Goal: Find specific page/section: Find specific page/section

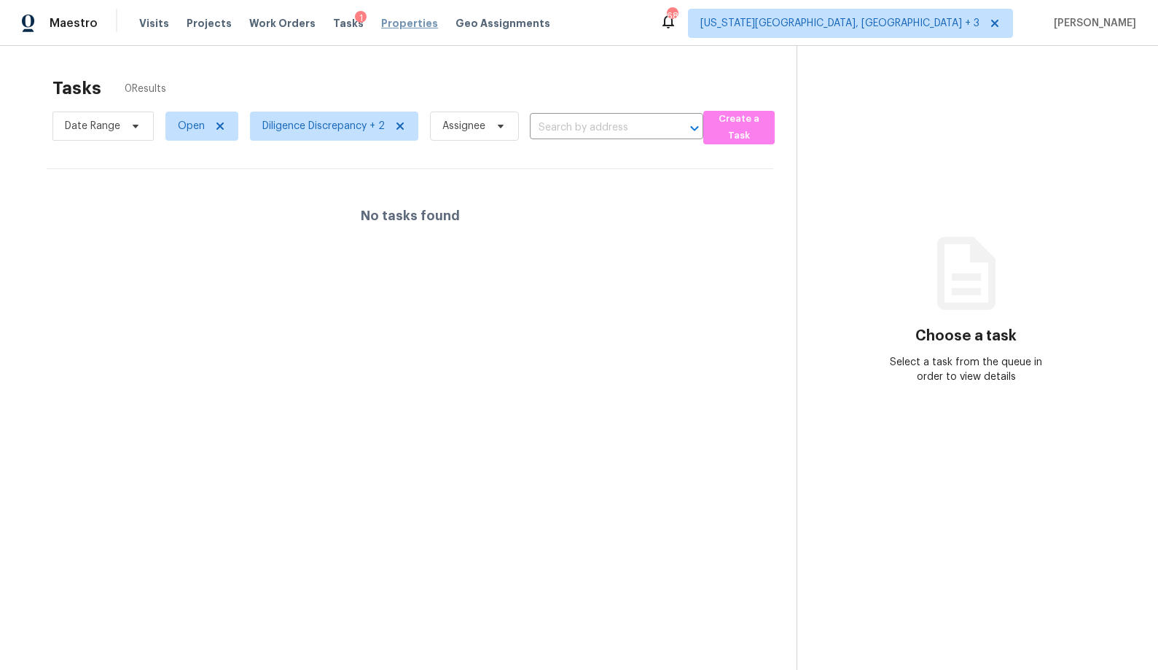
click at [394, 23] on span "Properties" at bounding box center [409, 23] width 57 height 15
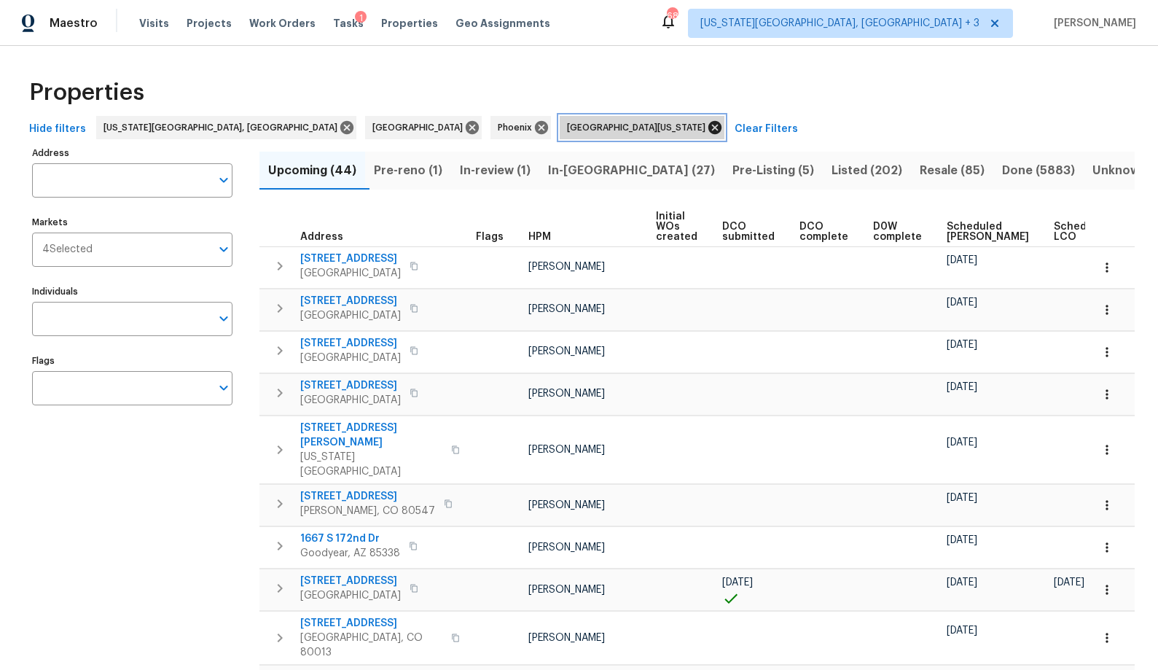
click at [708, 133] on icon at bounding box center [714, 127] width 13 height 13
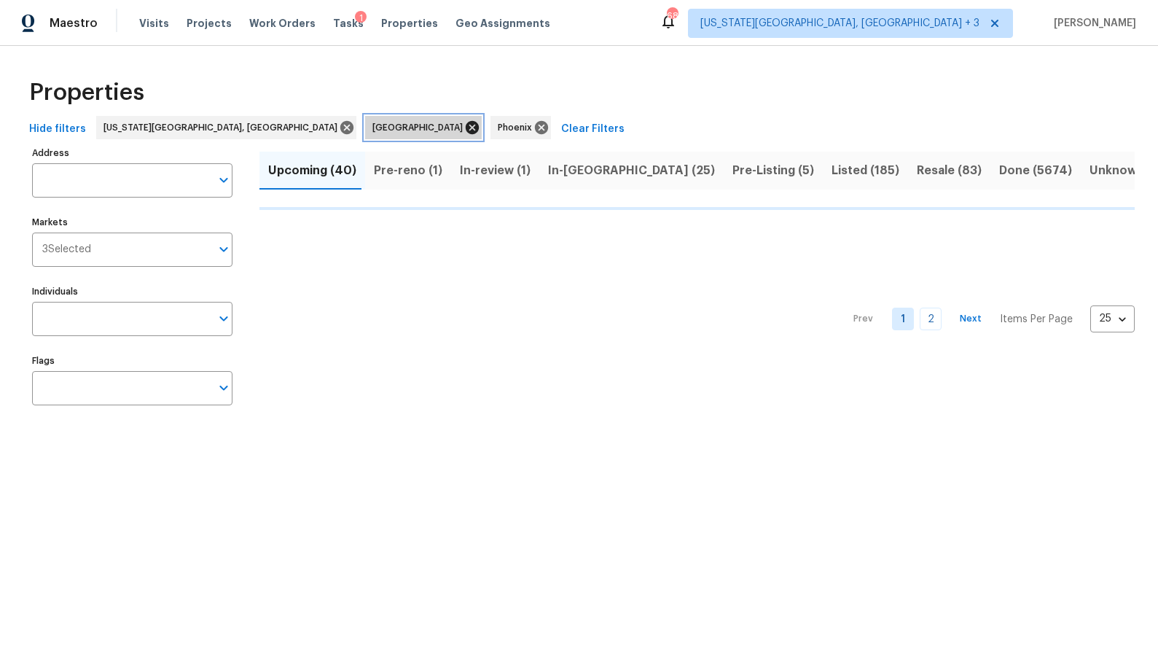
click at [466, 124] on icon at bounding box center [472, 127] width 13 height 13
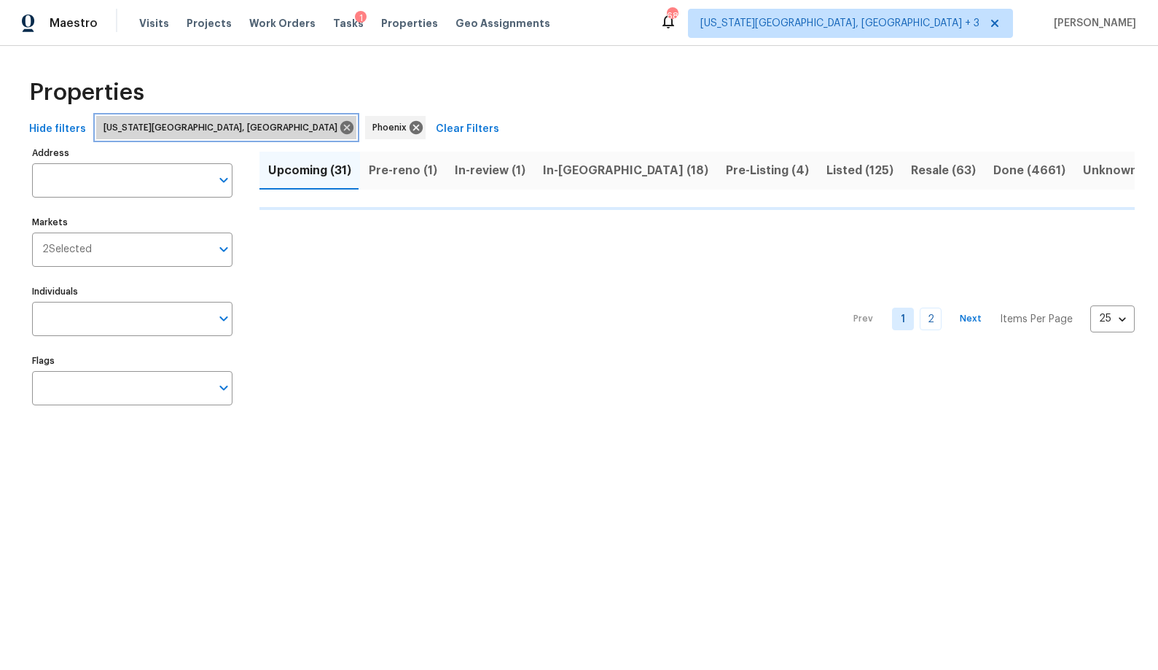
click at [339, 128] on icon at bounding box center [347, 128] width 16 height 16
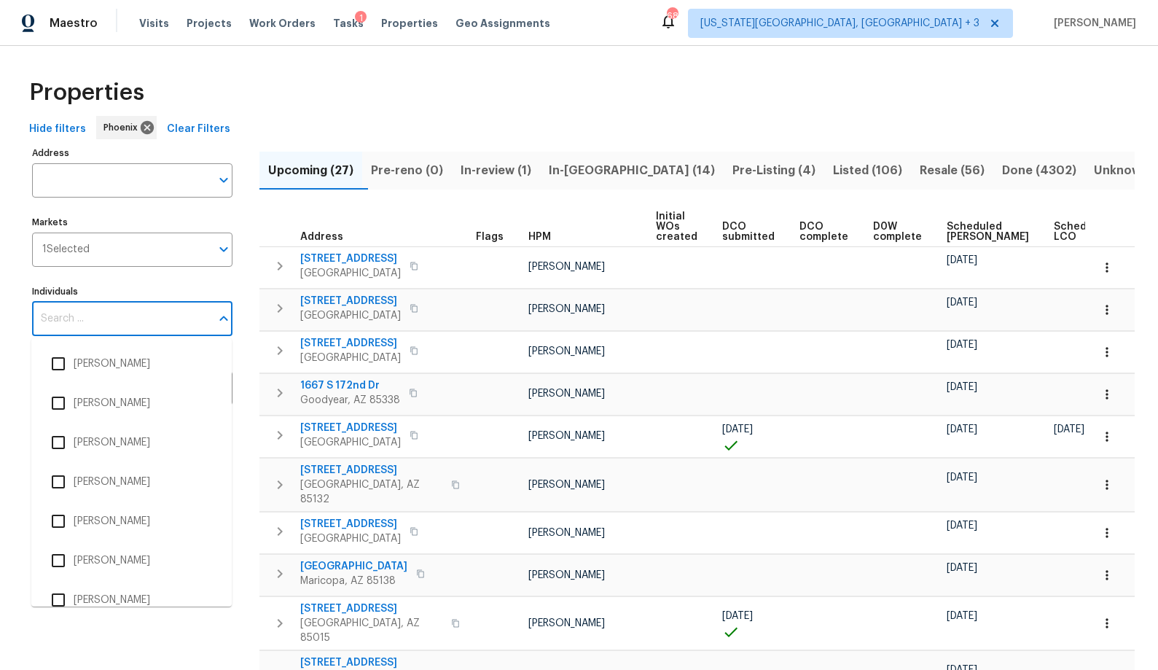
click at [73, 312] on input "Individuals" at bounding box center [121, 319] width 179 height 34
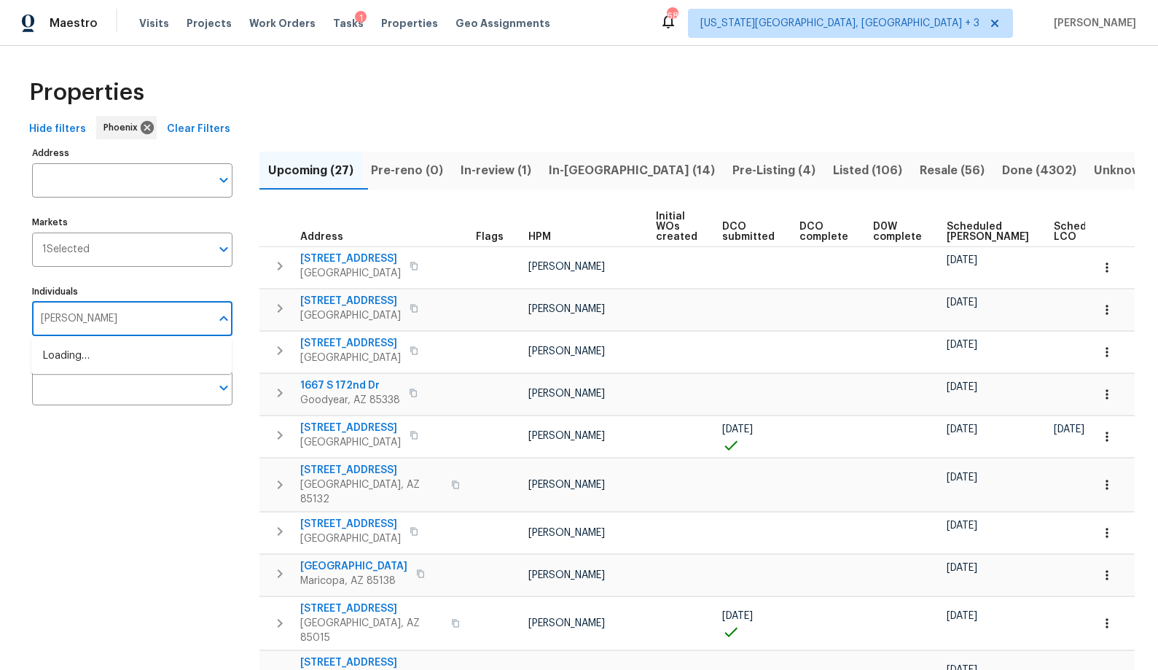
type input "[PERSON_NAME]"
click at [75, 356] on li "[PERSON_NAME]" at bounding box center [131, 363] width 177 height 31
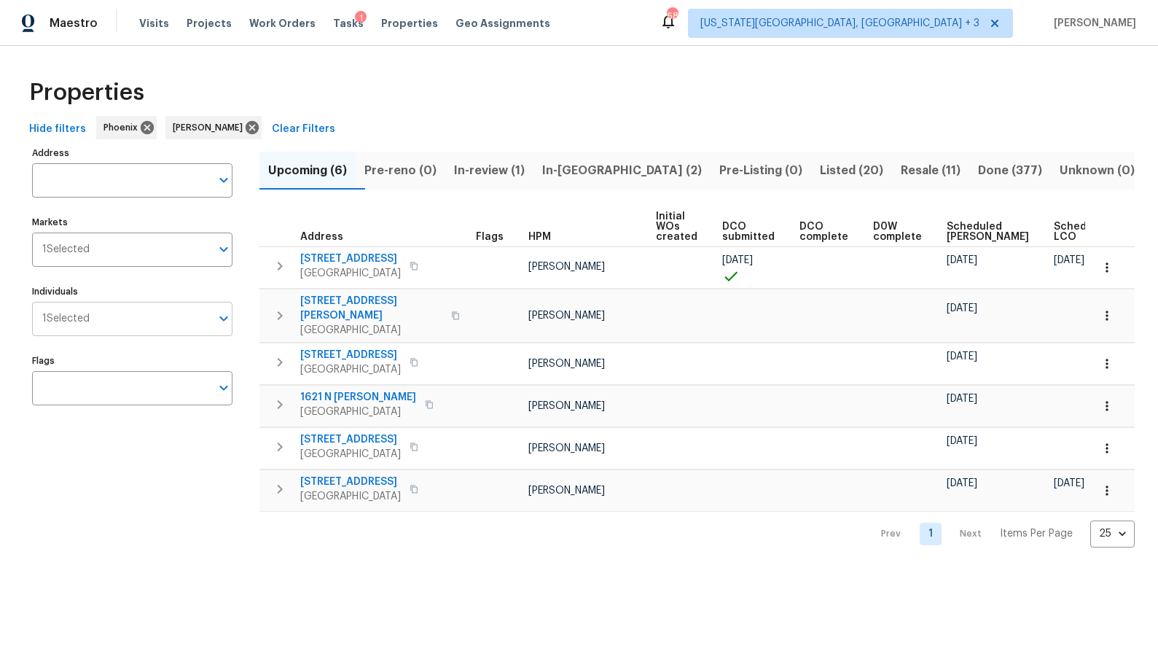
click at [90, 321] on span "1 Selected" at bounding box center [65, 319] width 47 height 12
type input "[PERSON_NAME]"
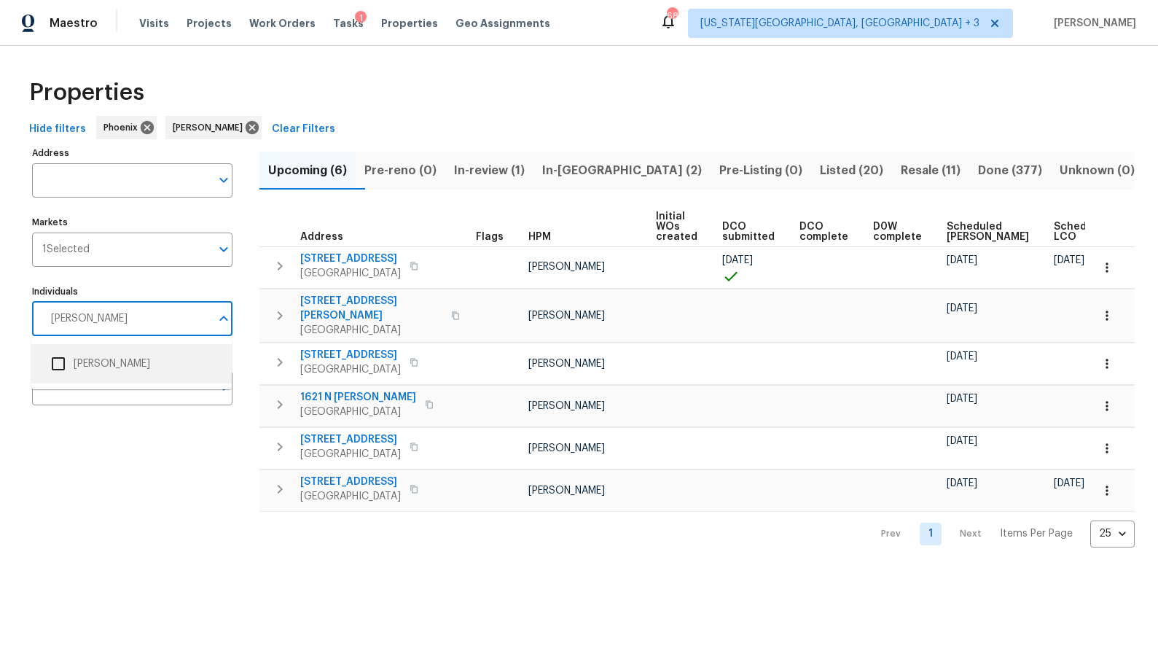
click at [85, 360] on li "[PERSON_NAME]" at bounding box center [131, 363] width 177 height 31
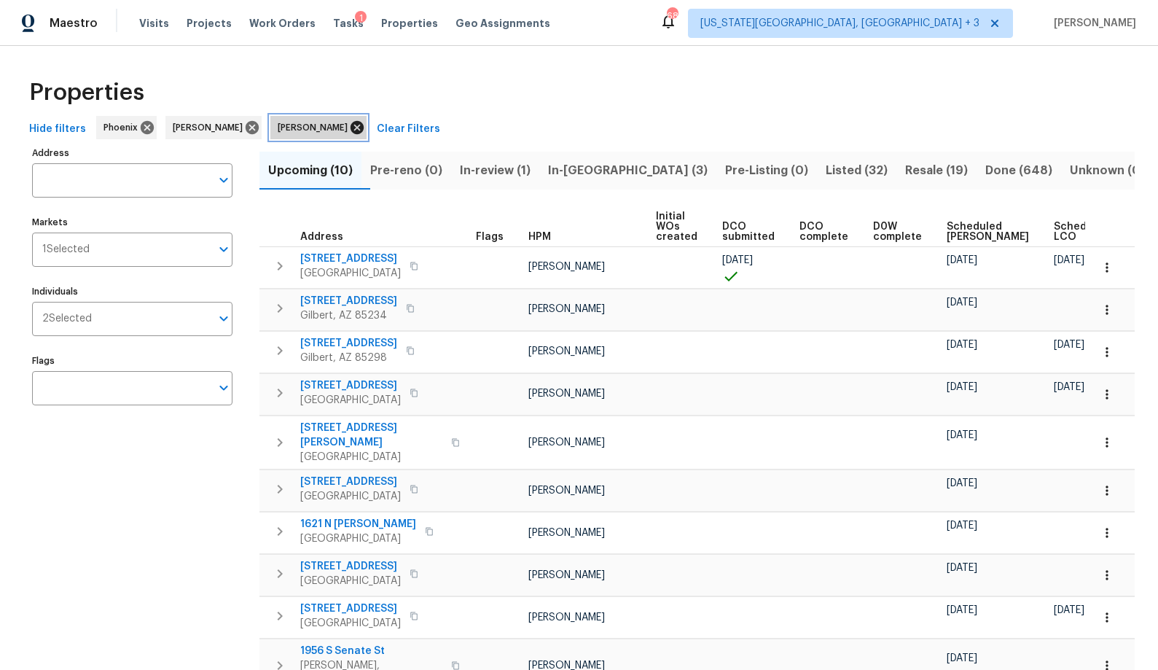
click at [351, 129] on icon at bounding box center [357, 127] width 13 height 13
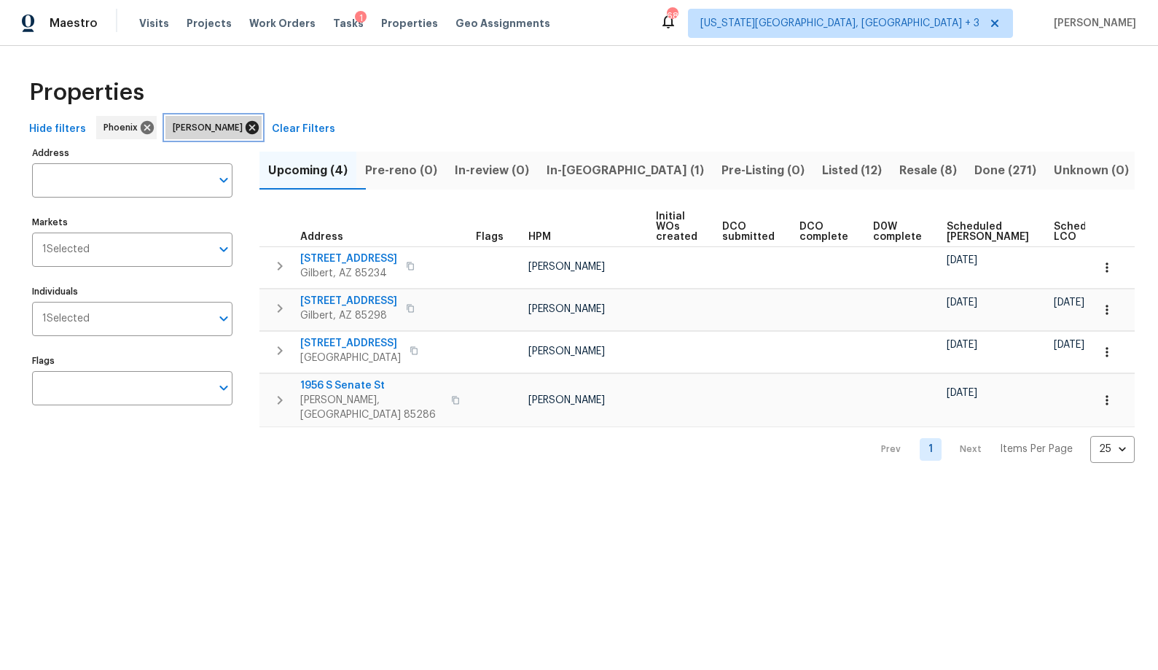
click at [246, 128] on icon at bounding box center [252, 127] width 13 height 13
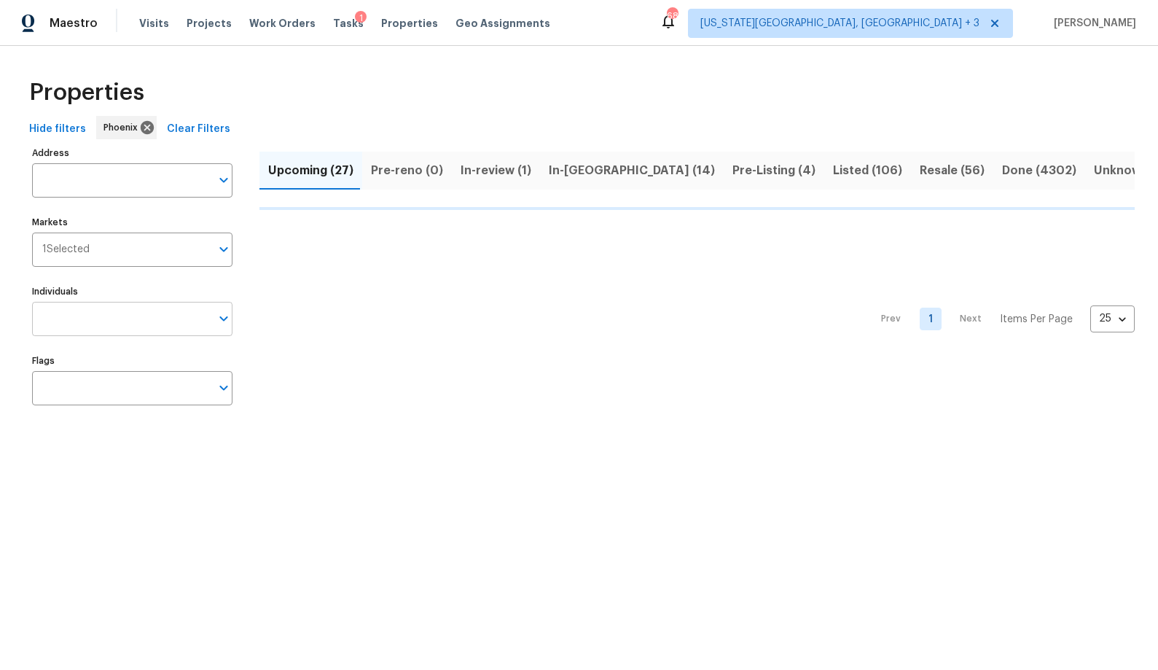
click at [73, 318] on input "Individuals" at bounding box center [121, 319] width 179 height 34
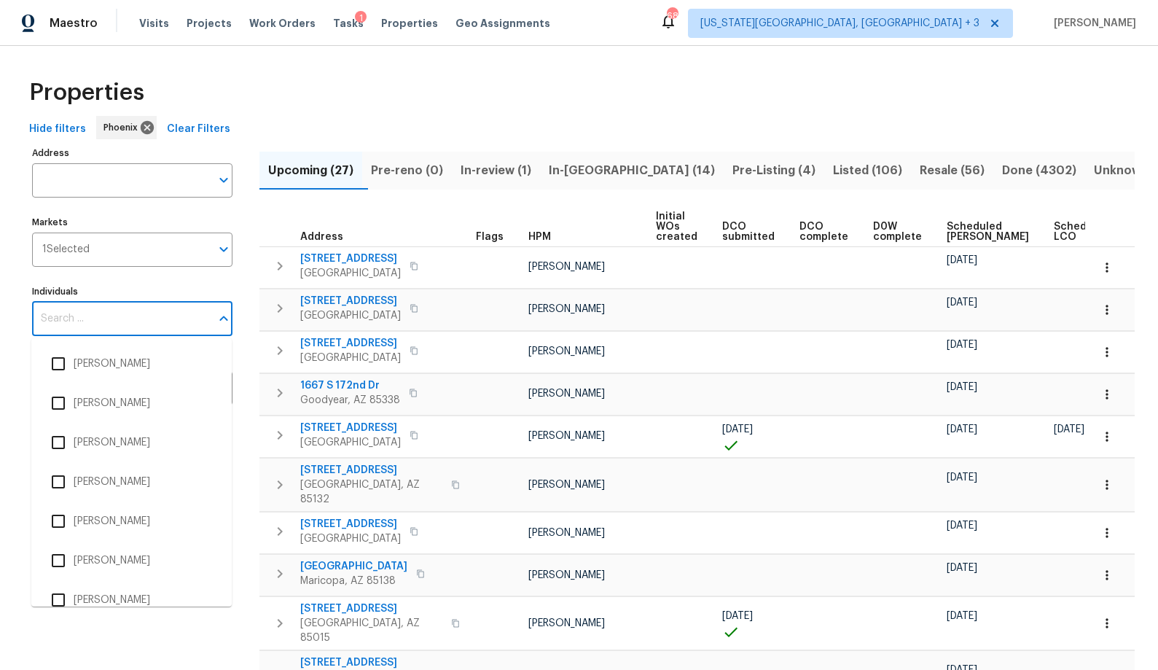
click at [73, 318] on input "Individuals" at bounding box center [121, 319] width 179 height 34
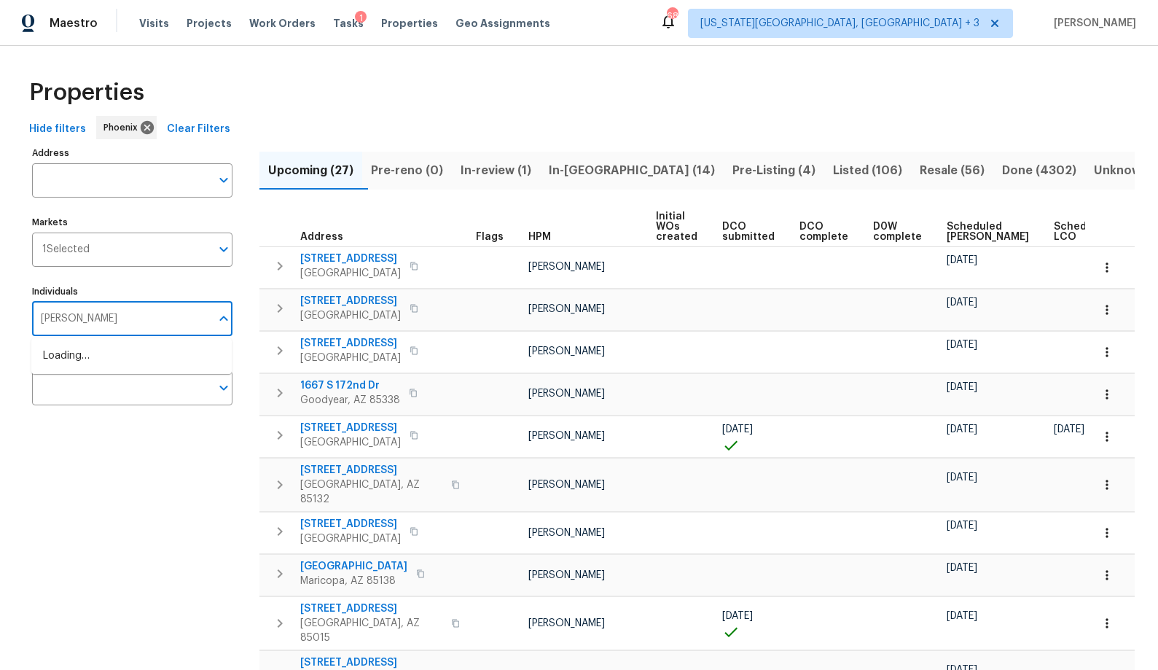
type input "[PERSON_NAME]"
click at [74, 364] on li "[PERSON_NAME]" at bounding box center [131, 363] width 177 height 31
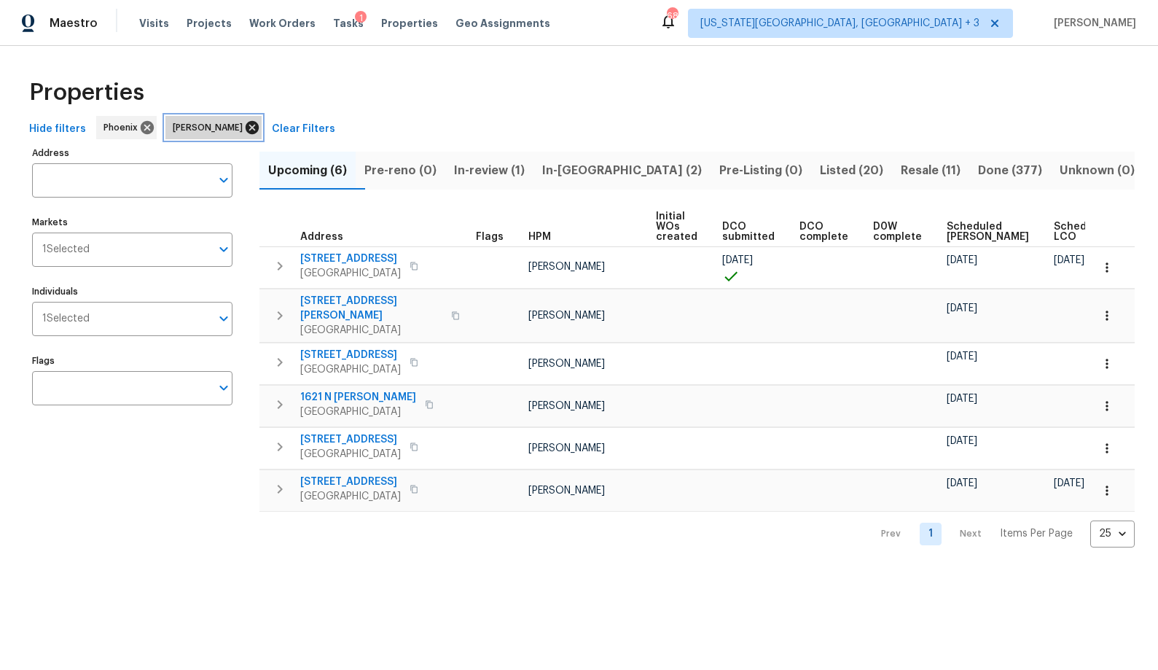
click at [246, 132] on icon at bounding box center [252, 127] width 13 height 13
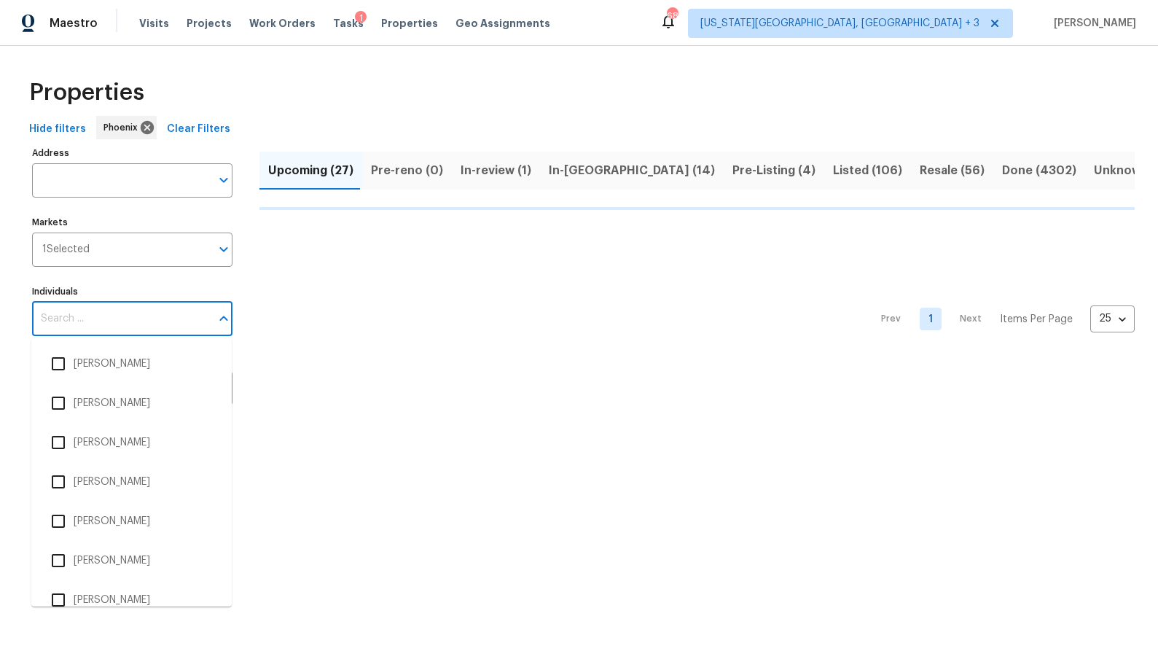
click at [101, 316] on input "Individuals" at bounding box center [121, 319] width 179 height 34
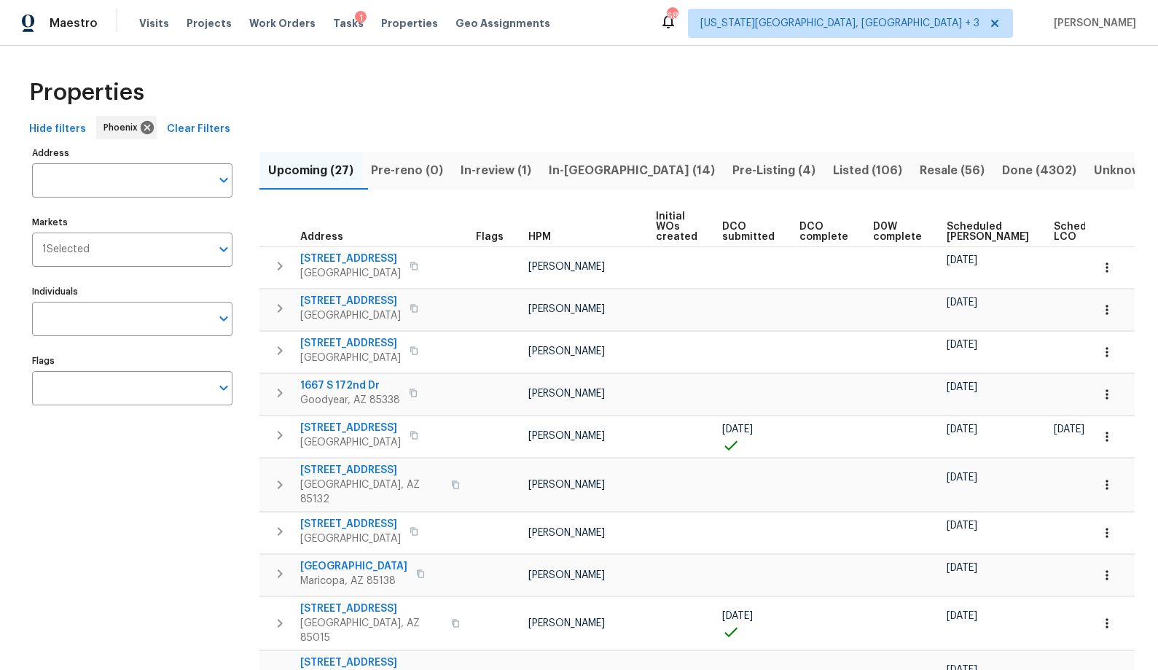
click at [101, 316] on input "Individuals" at bounding box center [121, 319] width 179 height 34
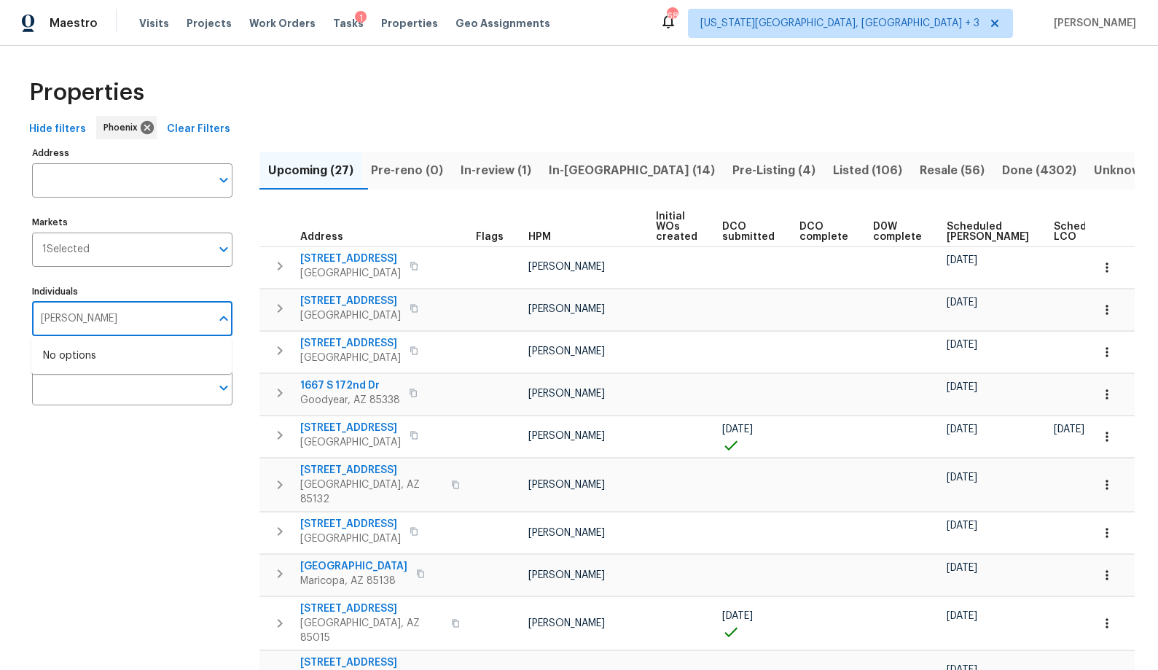
type input "[PERSON_NAME]"
click at [82, 367] on li "[PERSON_NAME]" at bounding box center [131, 363] width 177 height 31
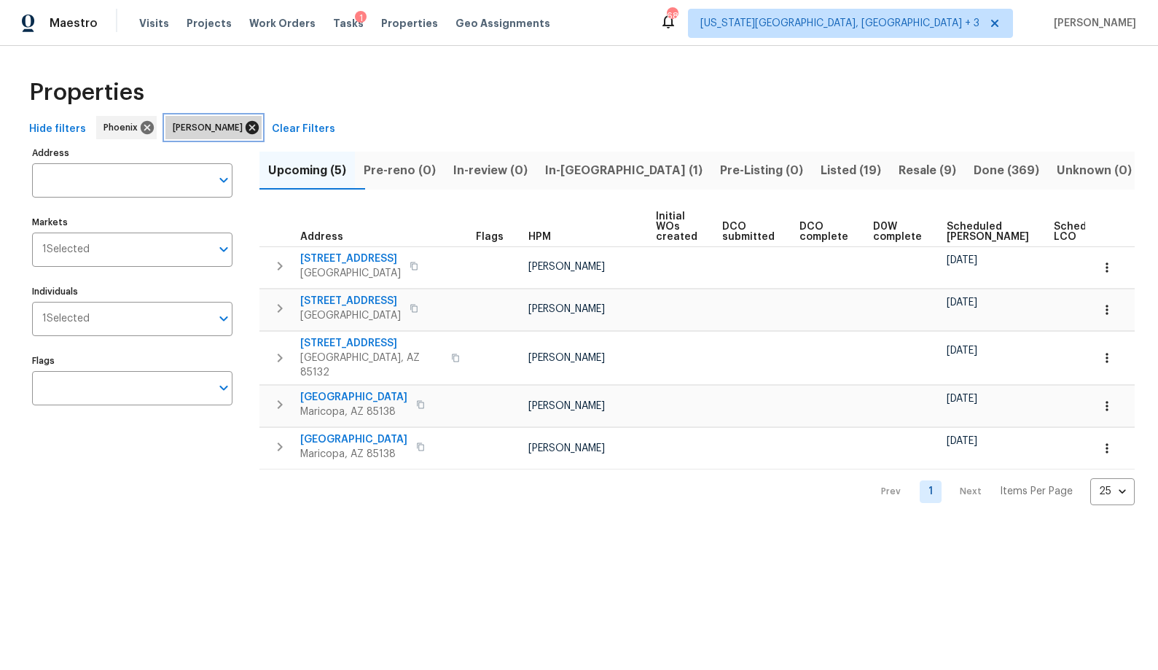
click at [259, 125] on icon at bounding box center [252, 127] width 13 height 13
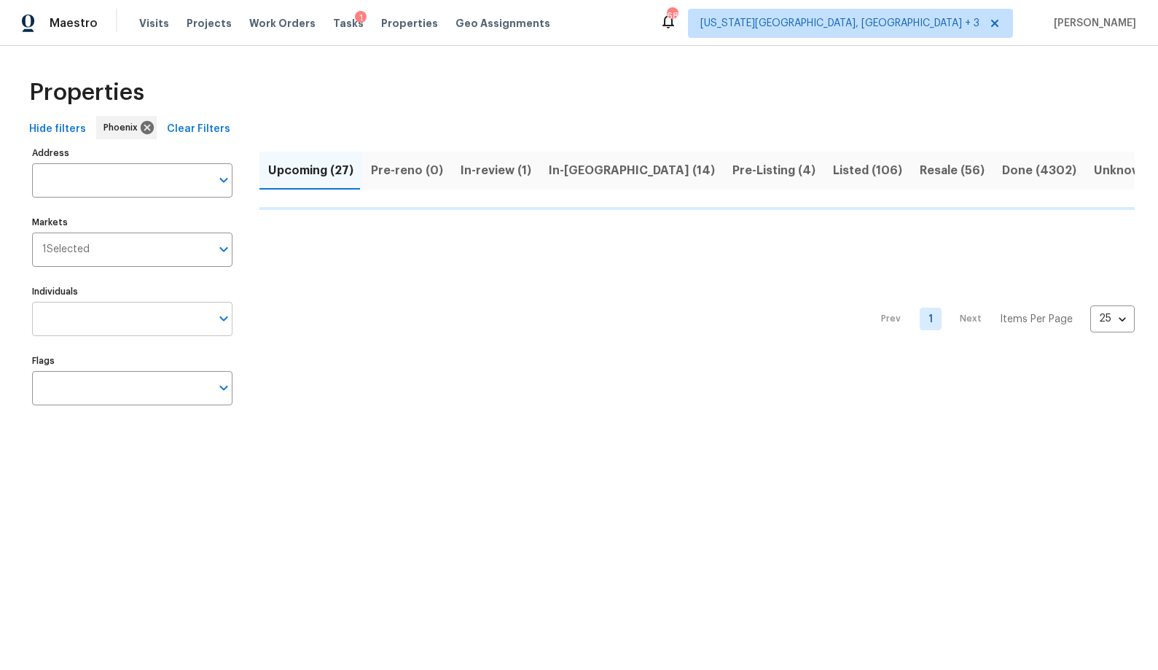
click at [77, 324] on input "Individuals" at bounding box center [121, 319] width 179 height 34
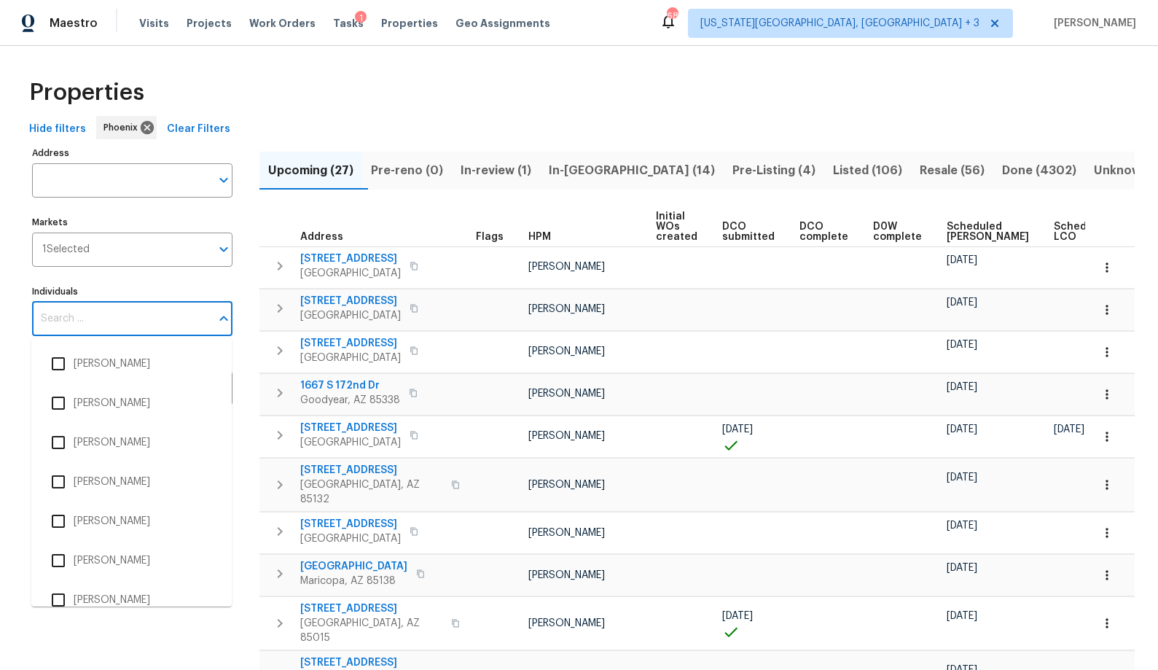
click at [77, 324] on input "Individuals" at bounding box center [121, 319] width 179 height 34
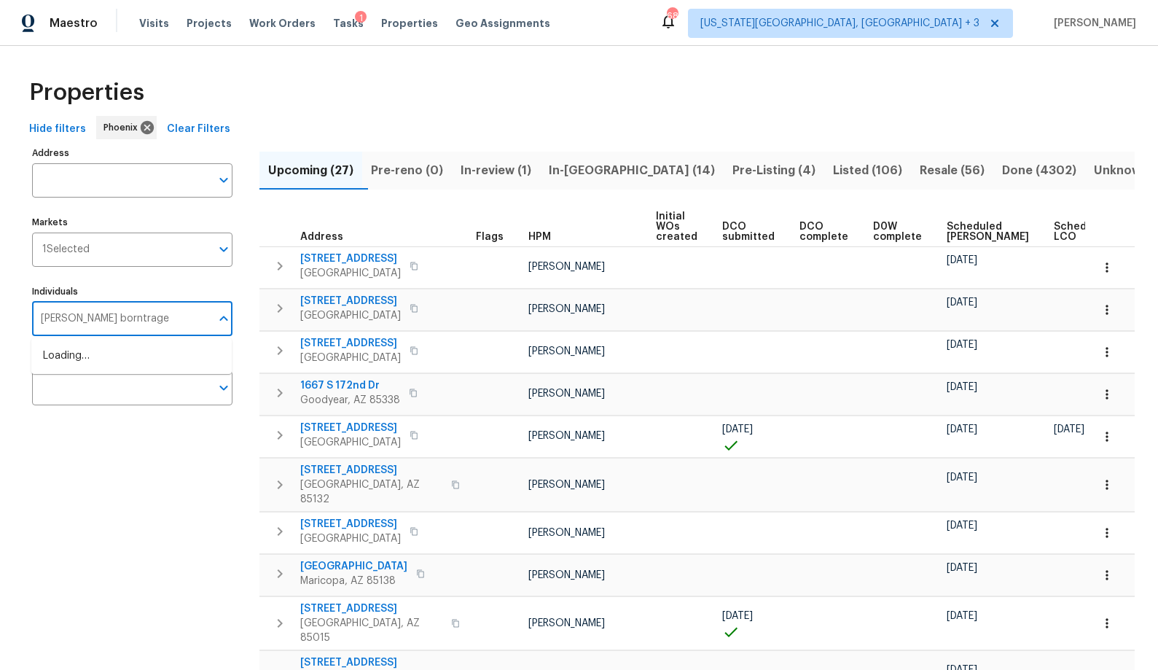
type input "[PERSON_NAME]"
click at [90, 367] on li "[PERSON_NAME]" at bounding box center [131, 363] width 177 height 31
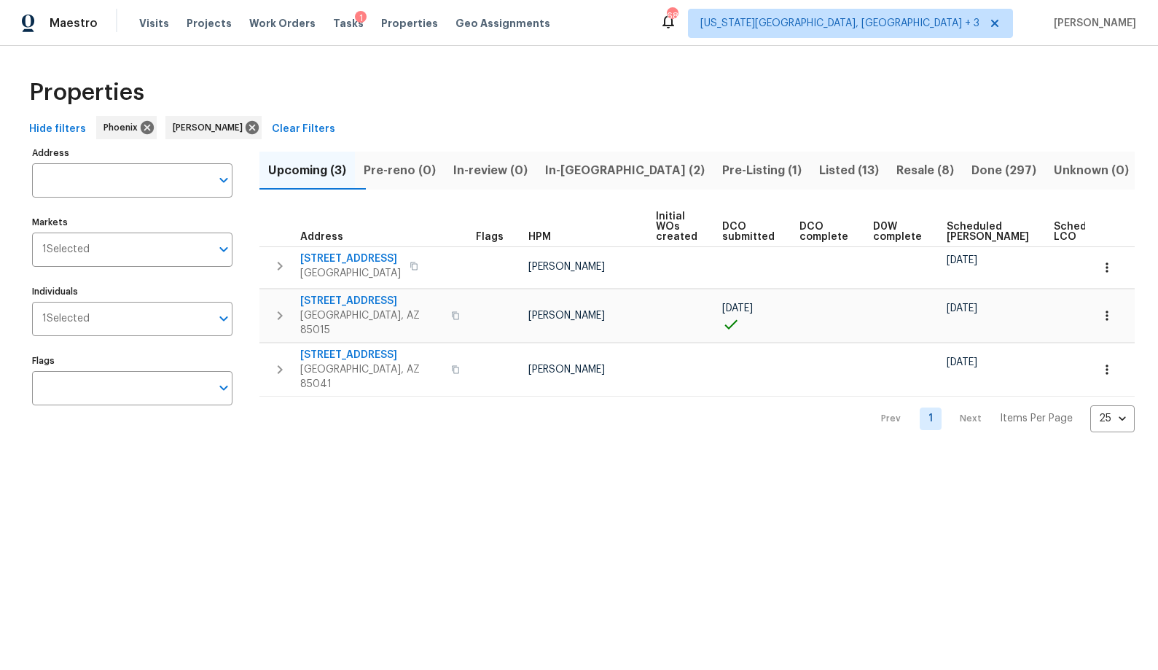
click at [116, 440] on div "Properties Hide filters Phoenix [PERSON_NAME] Clear Filters Address Address Mar…" at bounding box center [579, 251] width 1158 height 410
click at [246, 122] on icon at bounding box center [252, 127] width 13 height 13
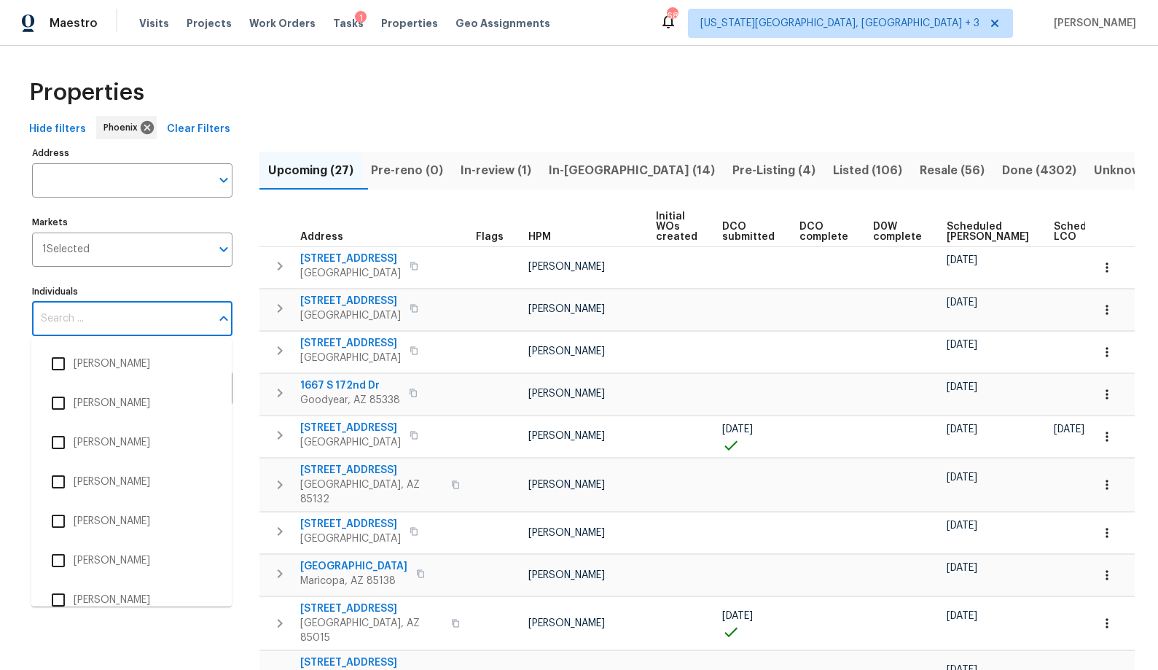
click at [62, 319] on input "Individuals" at bounding box center [121, 319] width 179 height 34
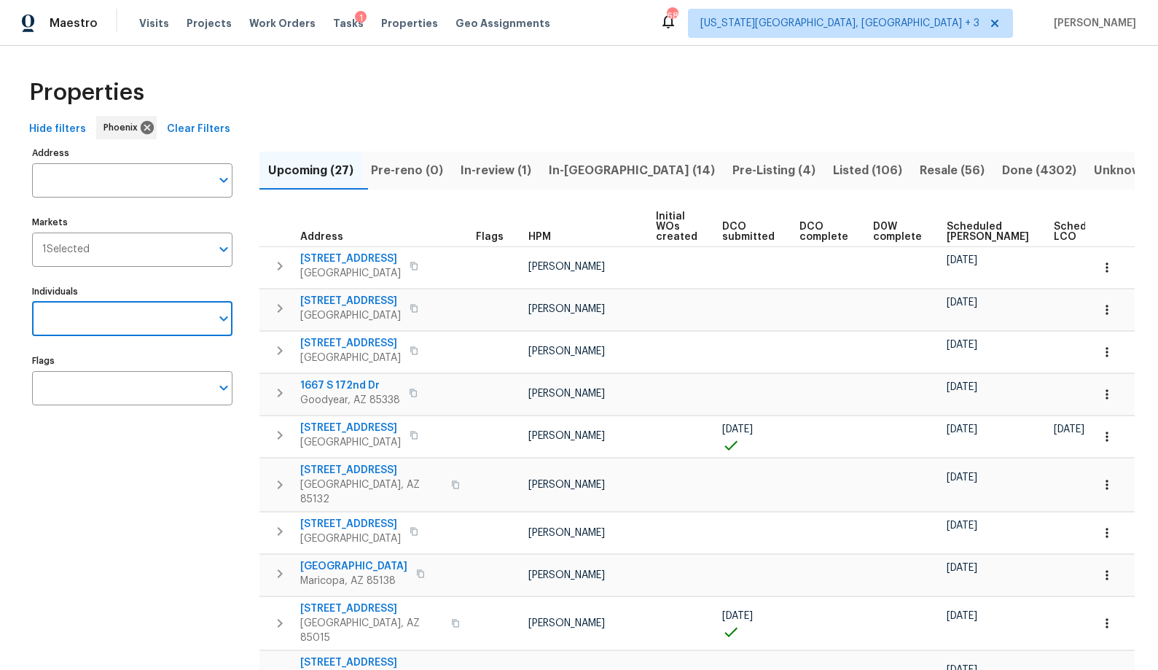
type input "w"
type input "[PERSON_NAME]"
click at [56, 367] on input "checkbox" at bounding box center [58, 363] width 31 height 31
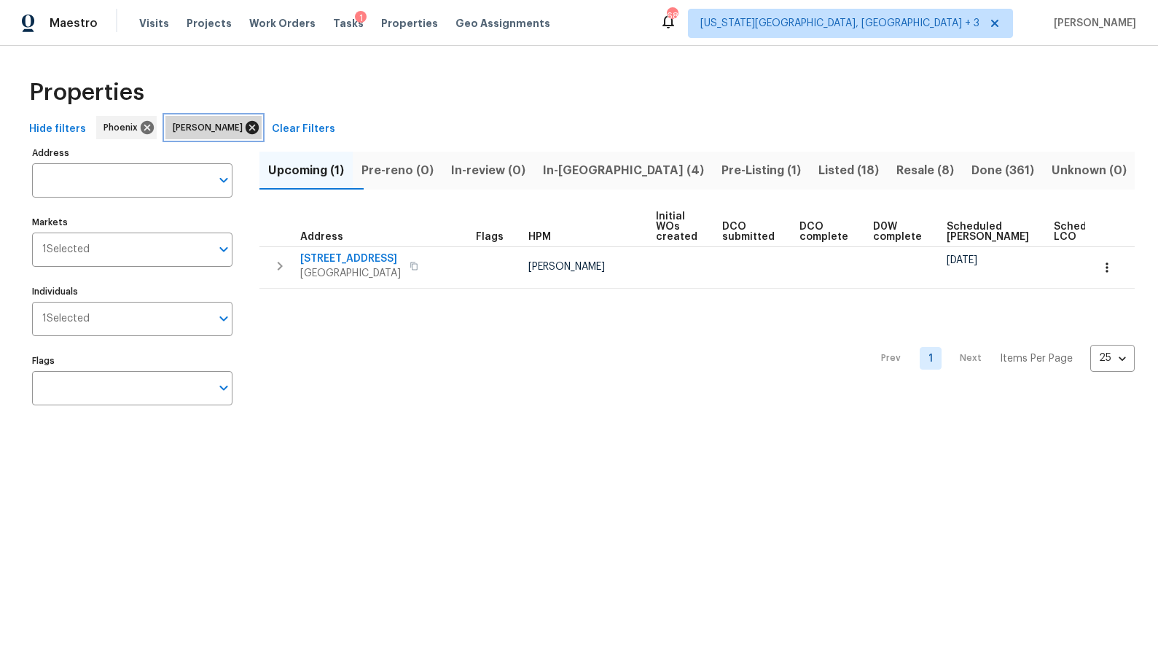
click at [246, 130] on icon at bounding box center [252, 127] width 13 height 13
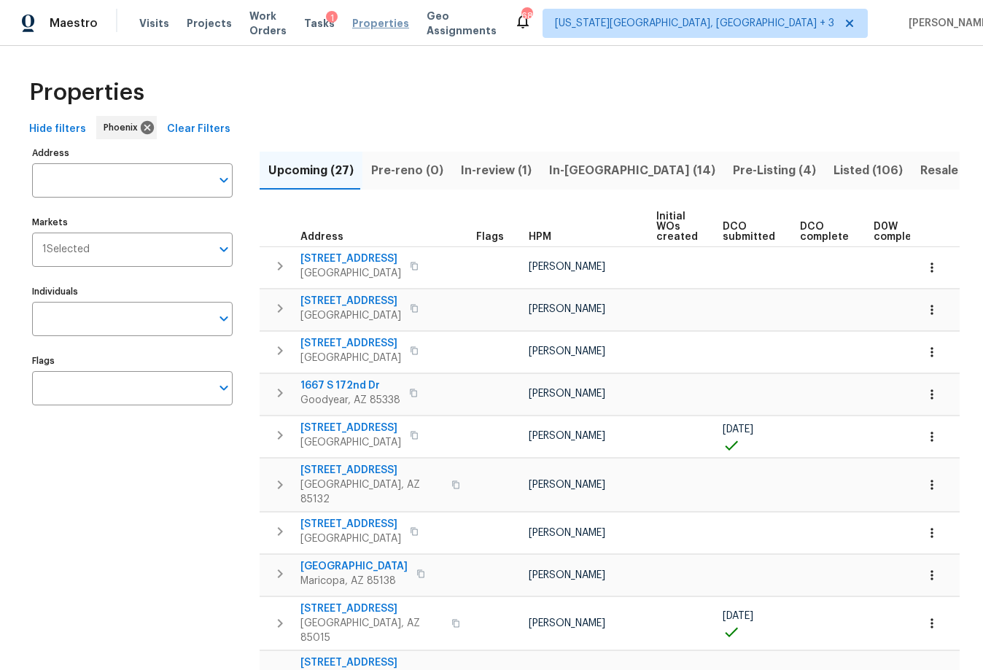
click at [397, 19] on span "Properties" at bounding box center [380, 23] width 57 height 15
click at [462, 26] on span "Geo Assignments" at bounding box center [461, 23] width 70 height 29
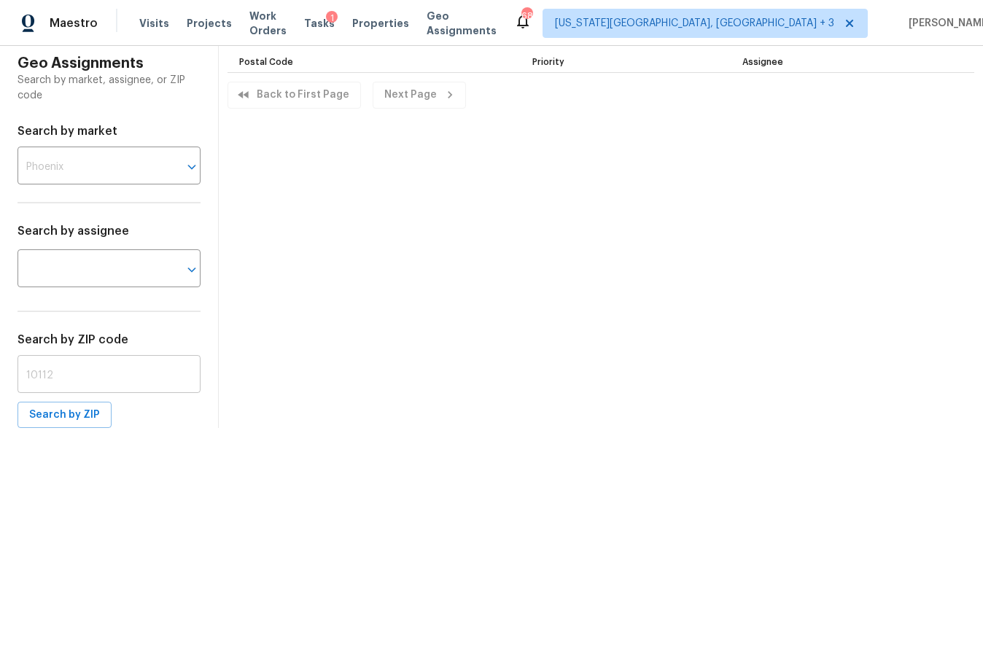
click at [55, 377] on input "text" at bounding box center [108, 376] width 183 height 34
type input "85213"
click at [39, 410] on span "Search by ZIP" at bounding box center [64, 415] width 71 height 18
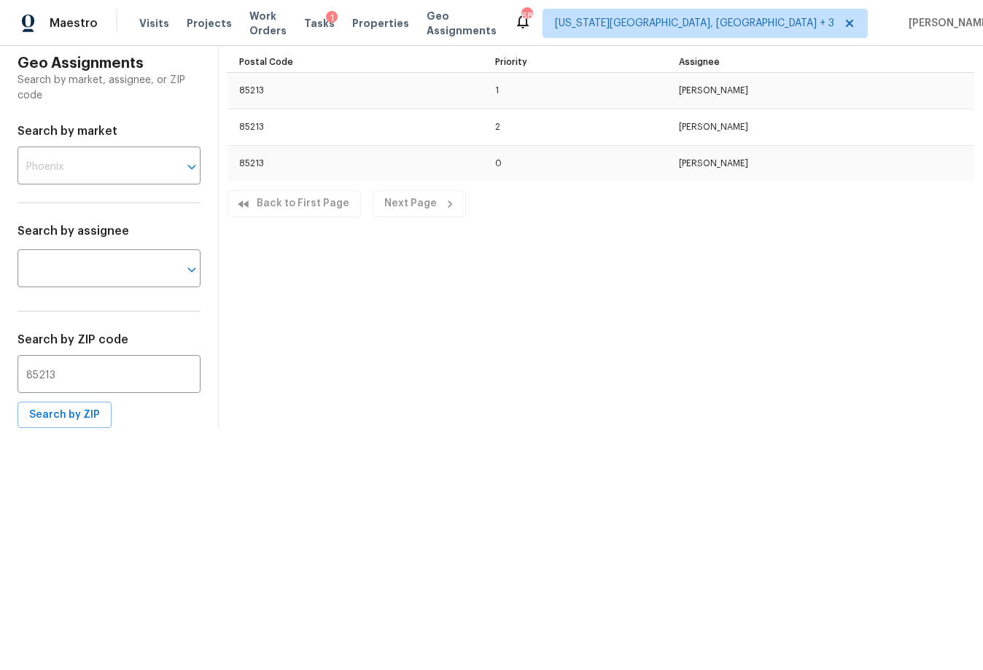
click at [611, 281] on div "Geo Assignments Search by market, assignee, or ZIP code Search by market ​ Sear…" at bounding box center [491, 237] width 983 height 382
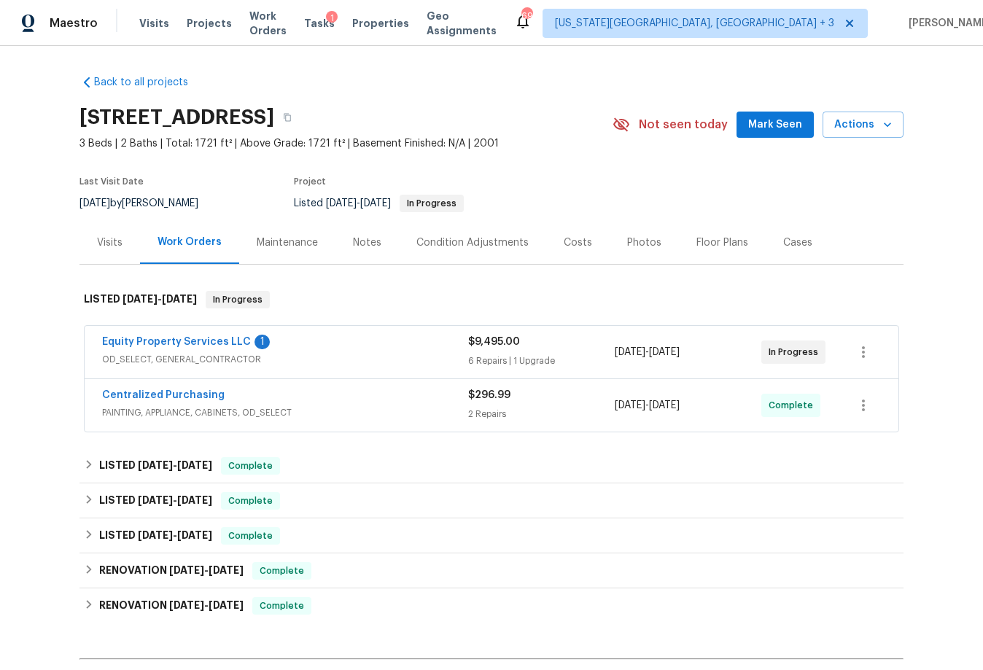
click at [315, 350] on div "Equity Property Services LLC 1" at bounding box center [285, 343] width 366 height 17
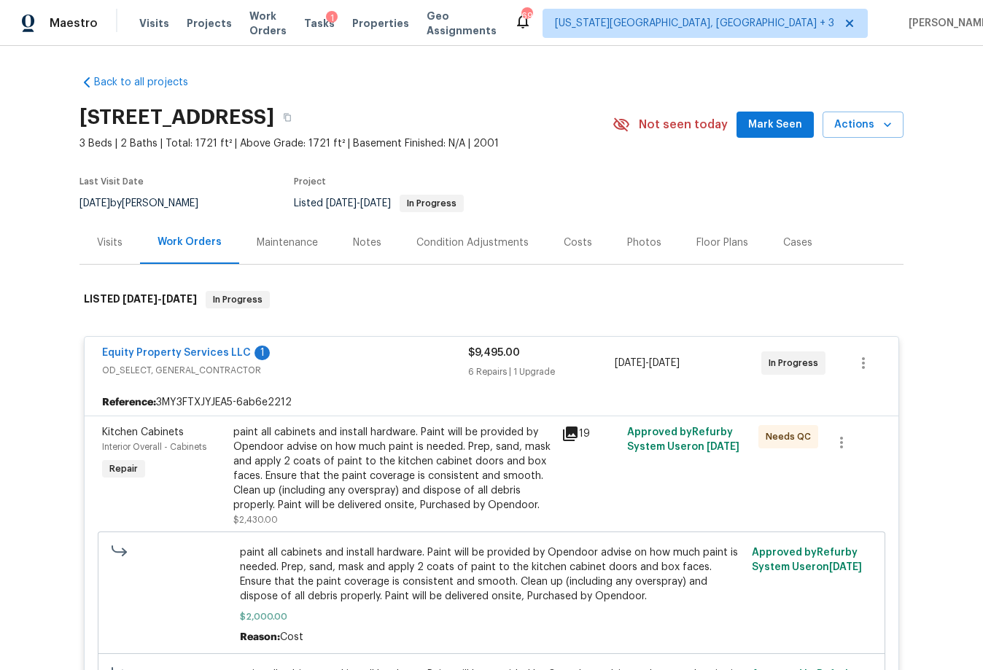
click at [353, 248] on div "Notes" at bounding box center [367, 242] width 28 height 15
